Goal: Task Accomplishment & Management: Complete application form

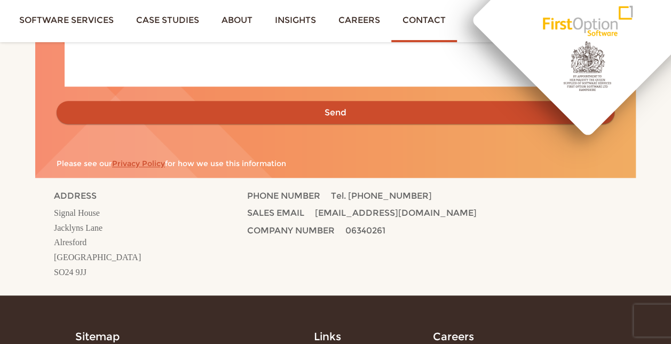
scroll to position [160, 0]
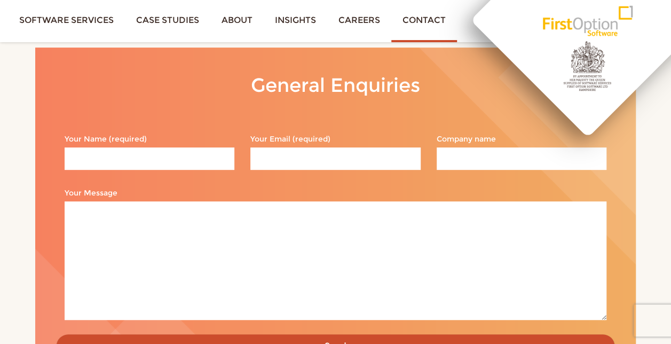
click at [162, 154] on input "Your Name (required)" at bounding box center [150, 158] width 170 height 22
type input "[PERSON_NAME]"
type input "[PERSON_NAME][EMAIL_ADDRESS][DOMAIN_NAME]"
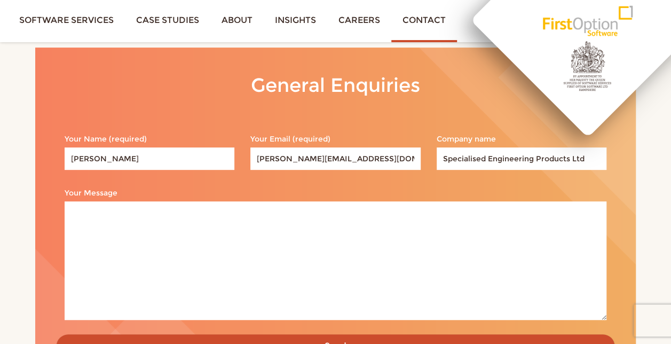
type input "Specialised Engineering Products Ltd"
paste textarea "Good afternoon, I am contacting you to enquire about your software development …"
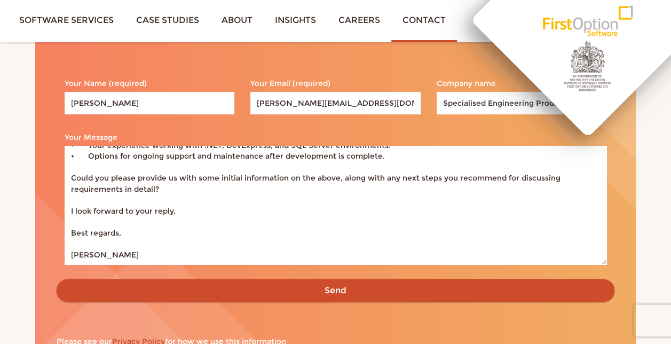
scroll to position [214, 0]
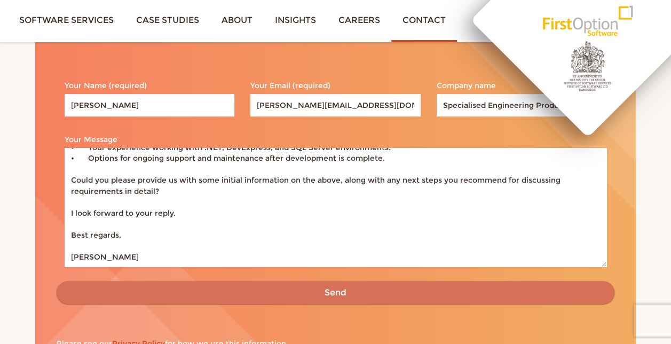
type textarea "Good afternoon, I am contacting you to enquire about your software development …"
click at [332, 288] on input "Send" at bounding box center [336, 292] width 558 height 23
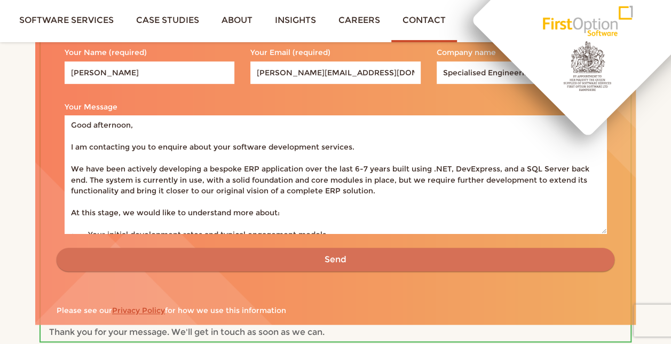
scroll to position [330, 0]
